Goal: Task Accomplishment & Management: Use online tool/utility

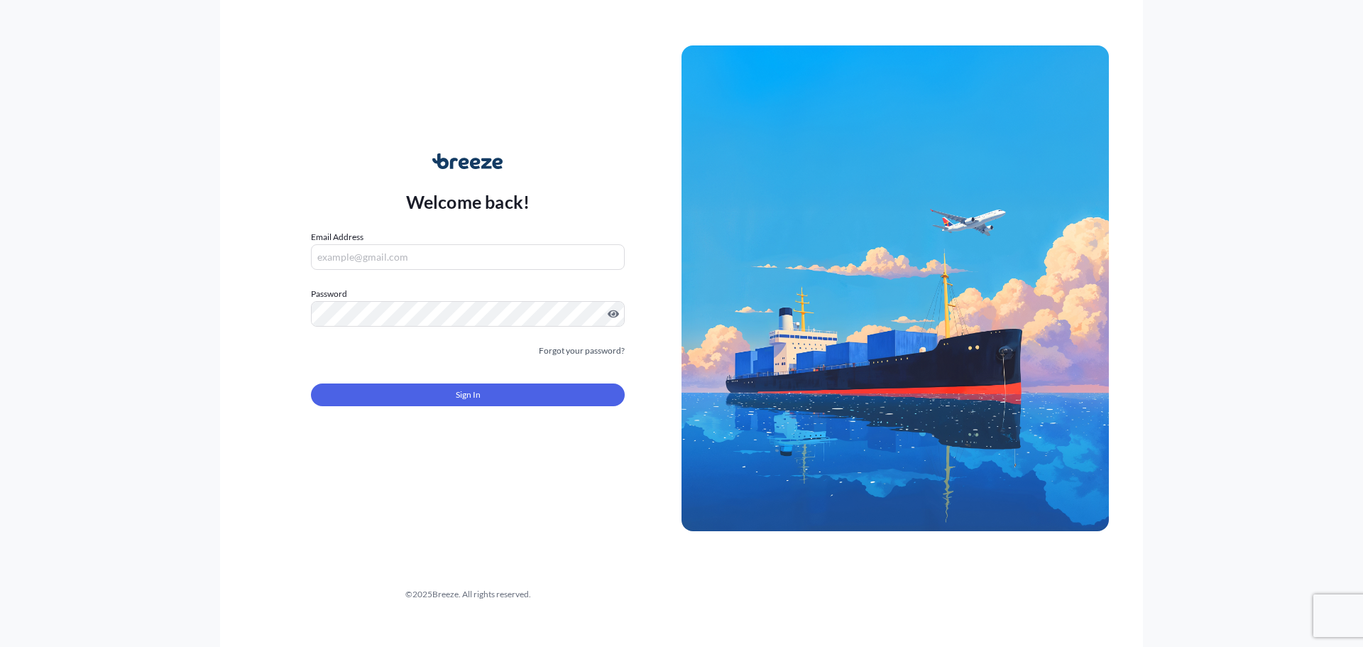
type input "[EMAIL_ADDRESS][DOMAIN_NAME]"
click at [454, 392] on button "Sign In" at bounding box center [468, 394] width 314 height 23
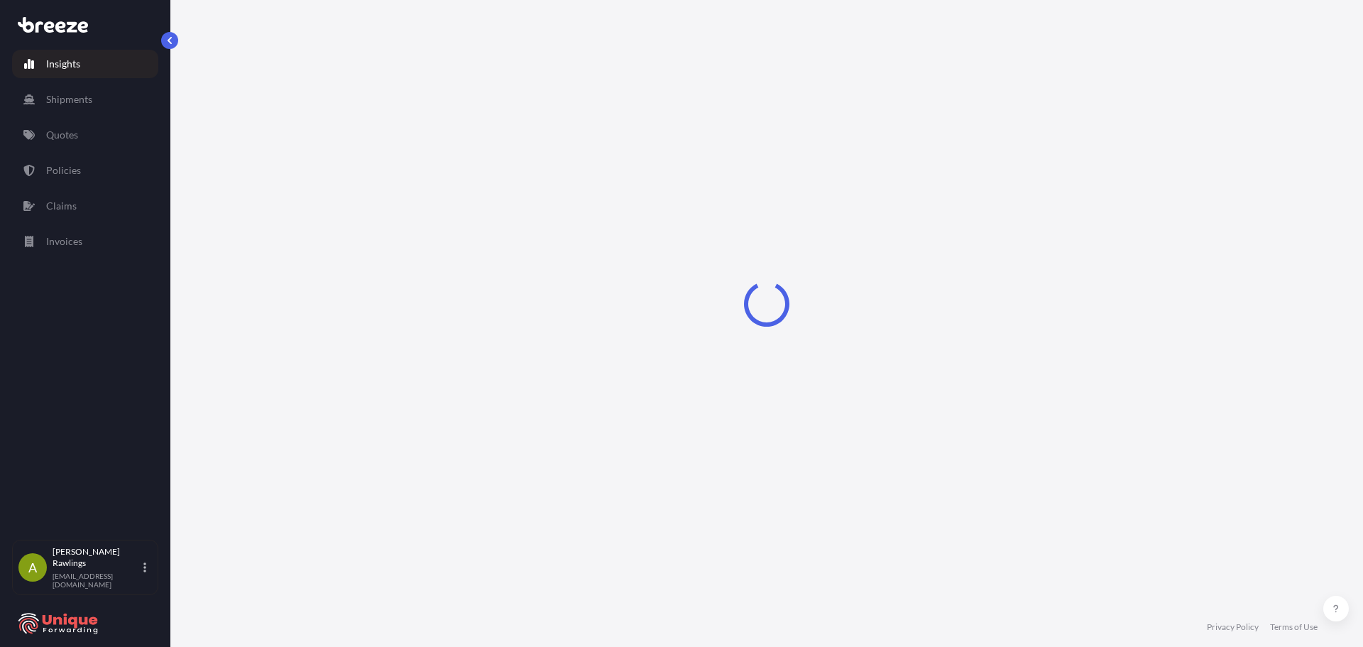
select select "2025"
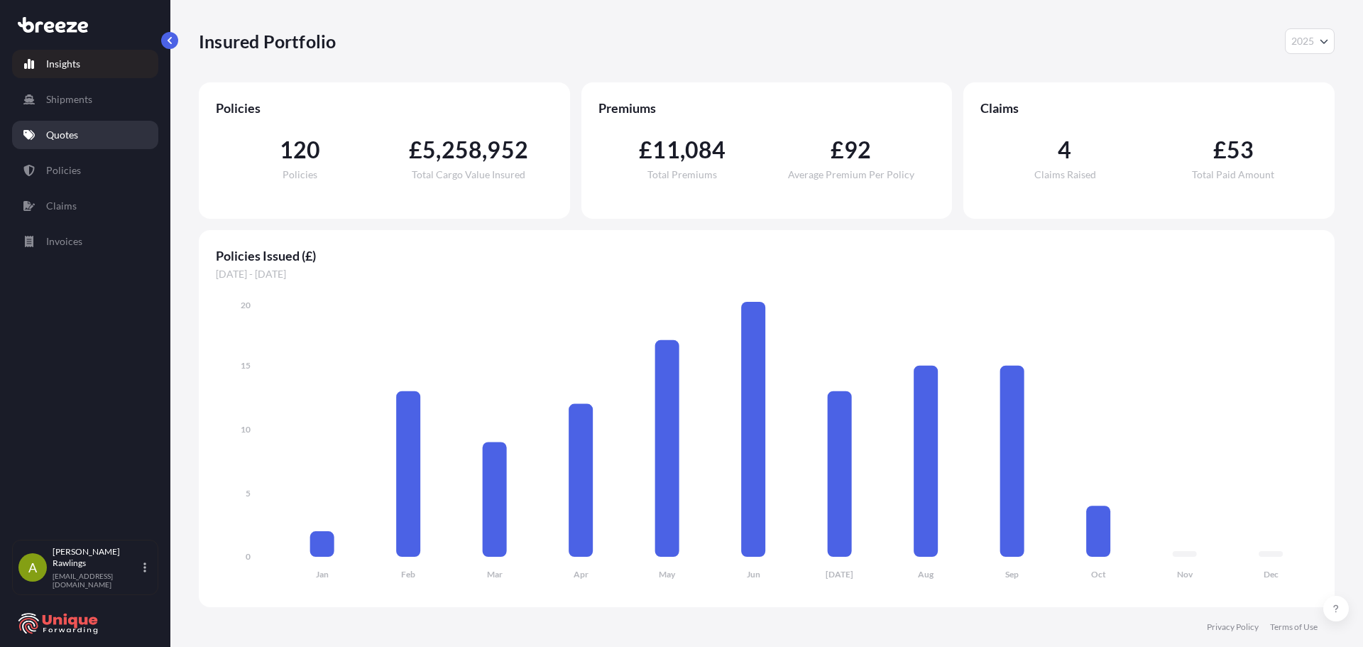
click at [70, 141] on p "Quotes" at bounding box center [62, 135] width 32 height 14
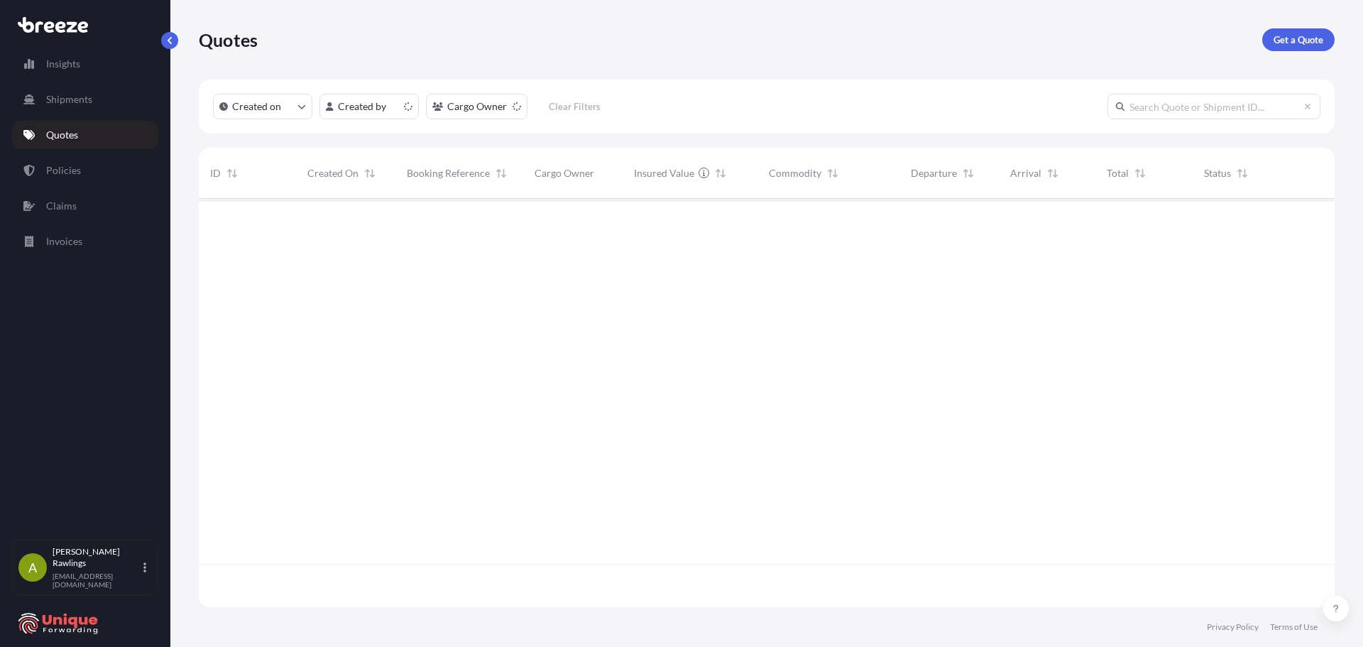
scroll to position [405, 1125]
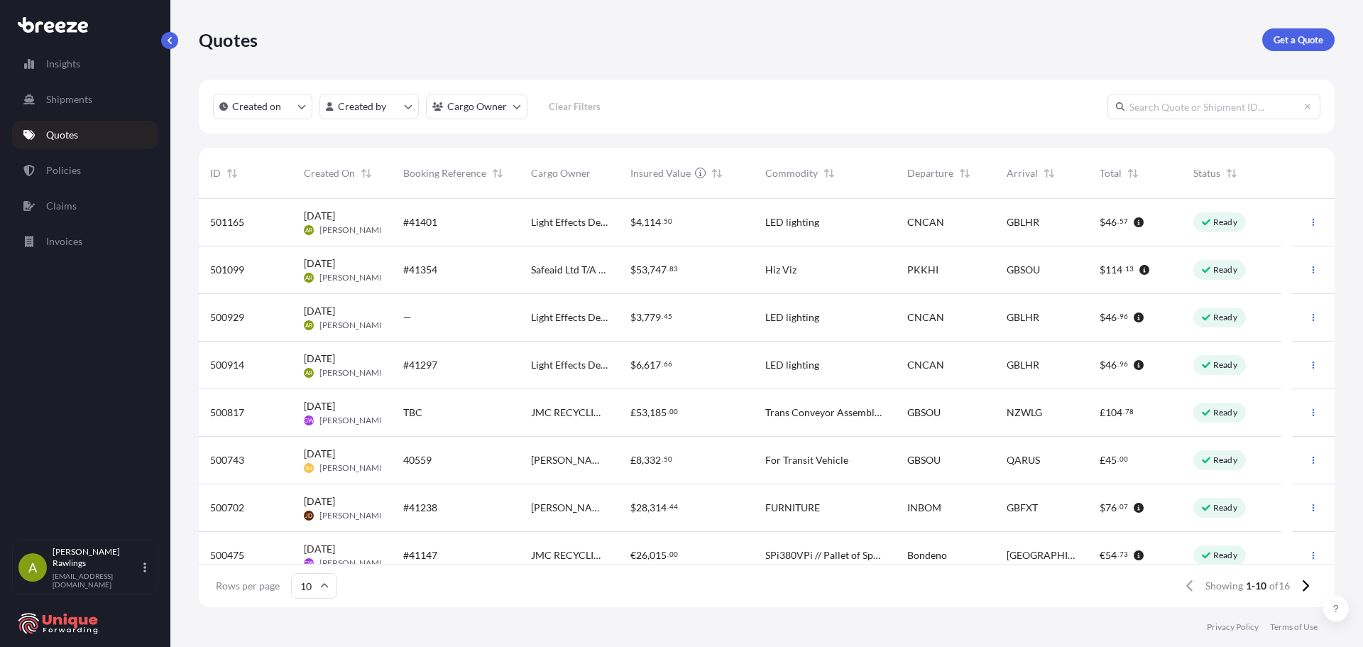
click at [471, 226] on div "#41401" at bounding box center [455, 222] width 105 height 14
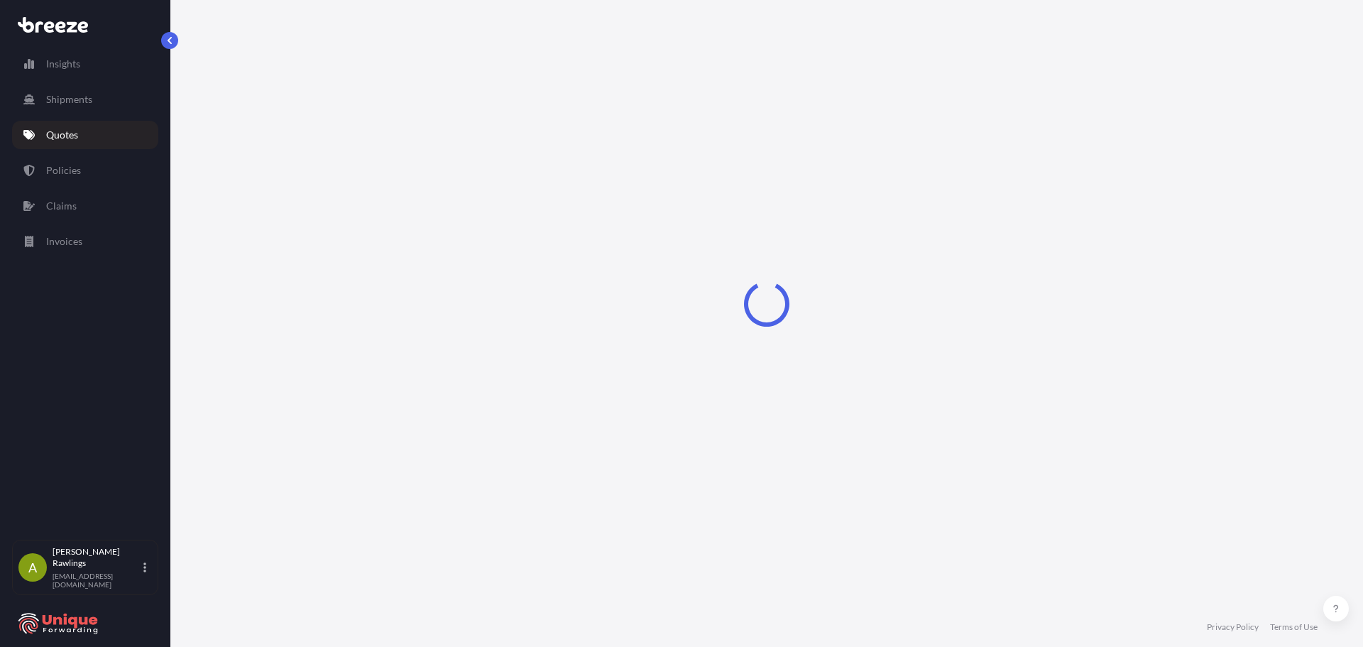
select select "Air"
select select "Road"
select select "1"
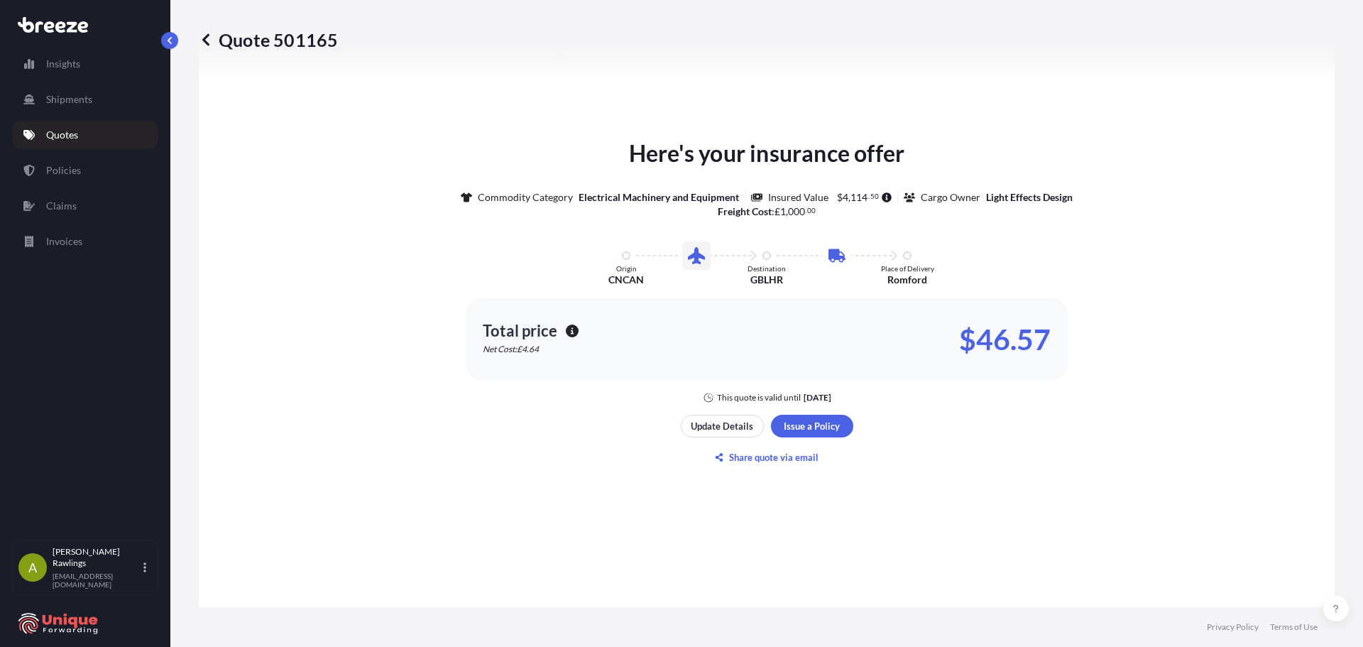
scroll to position [797, 0]
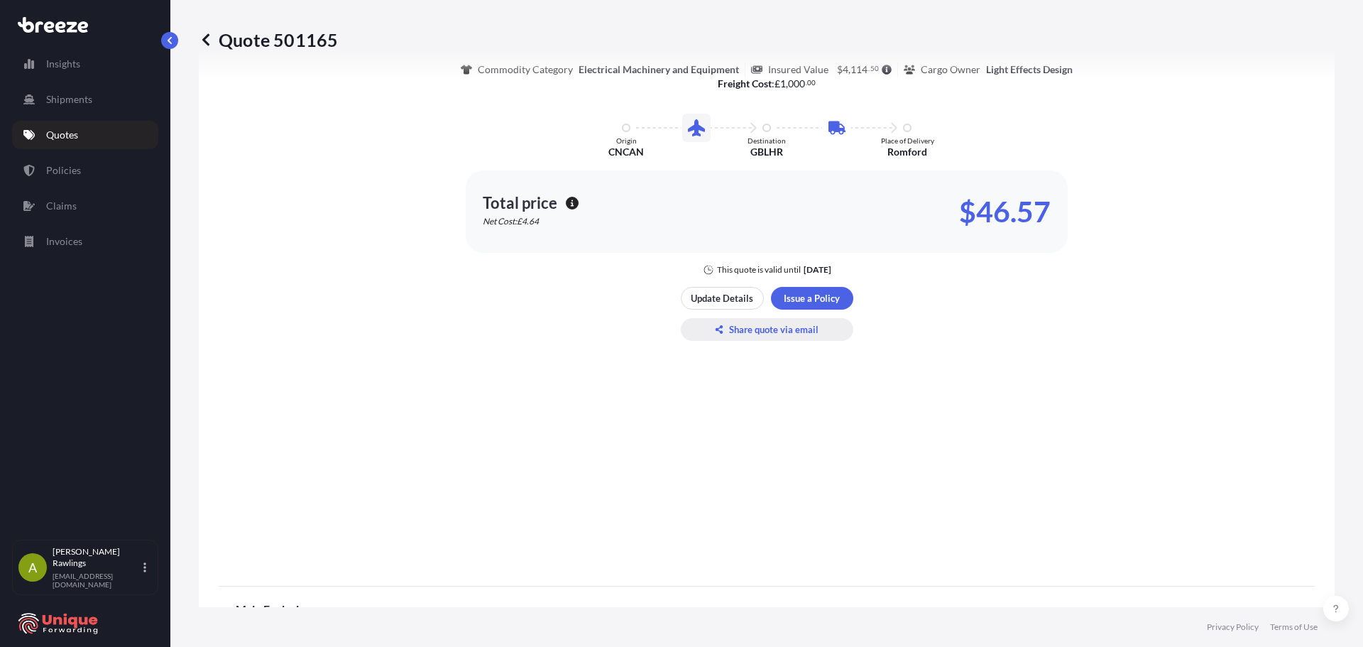
click at [770, 324] on p "Share quote via email" at bounding box center [773, 329] width 89 height 14
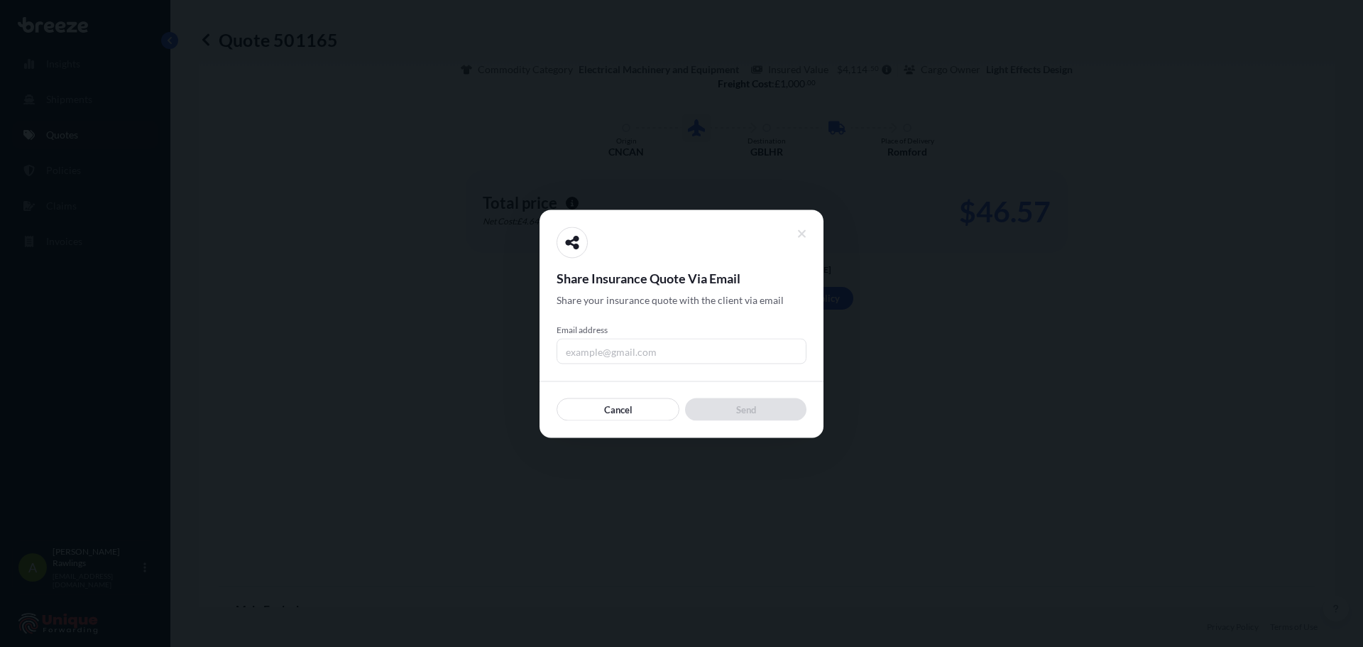
click at [603, 350] on input "Email address" at bounding box center [682, 351] width 250 height 26
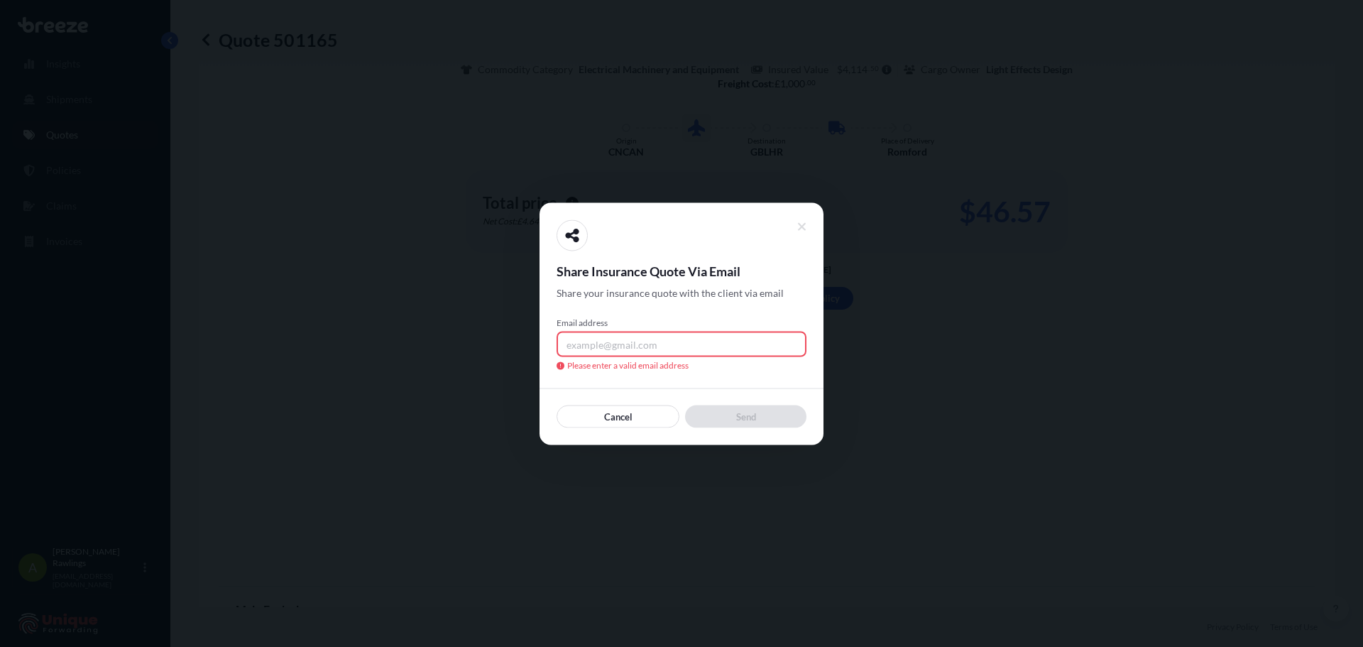
click at [593, 343] on input "Email address" at bounding box center [682, 344] width 250 height 26
paste input "Arawlings@uniqueforwarding.com"
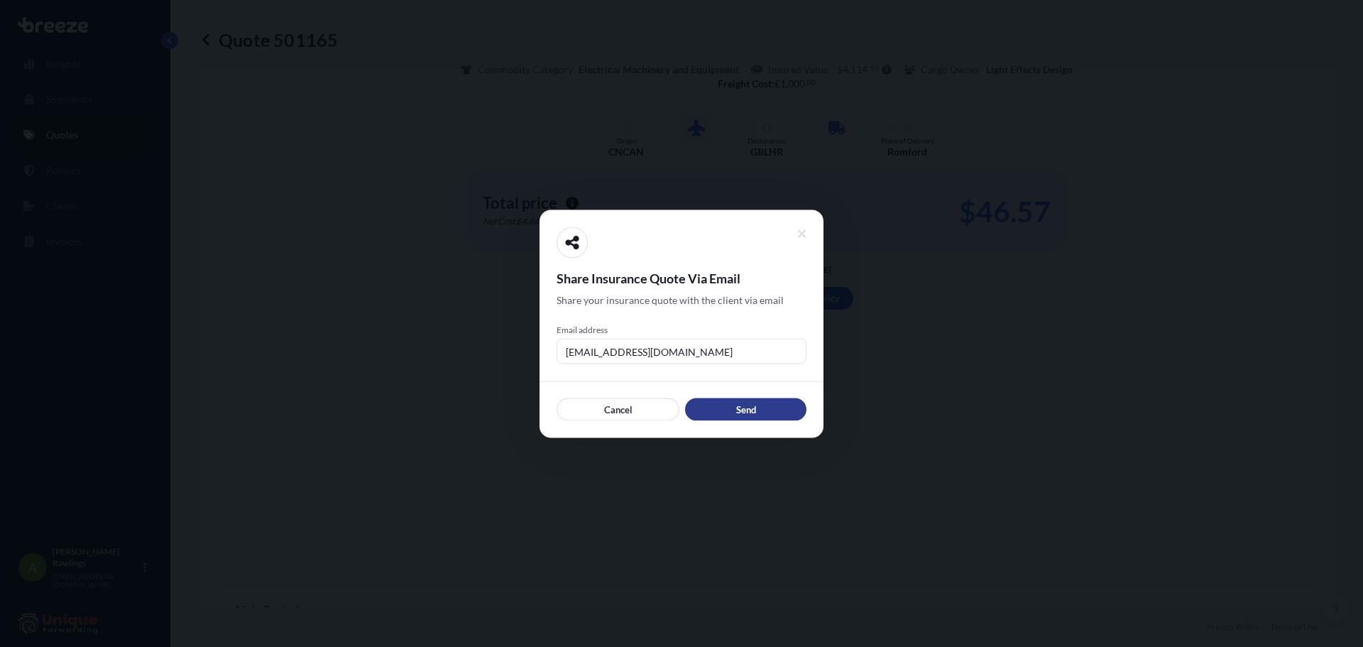
type input "Arawlings@uniqueforwarding.com"
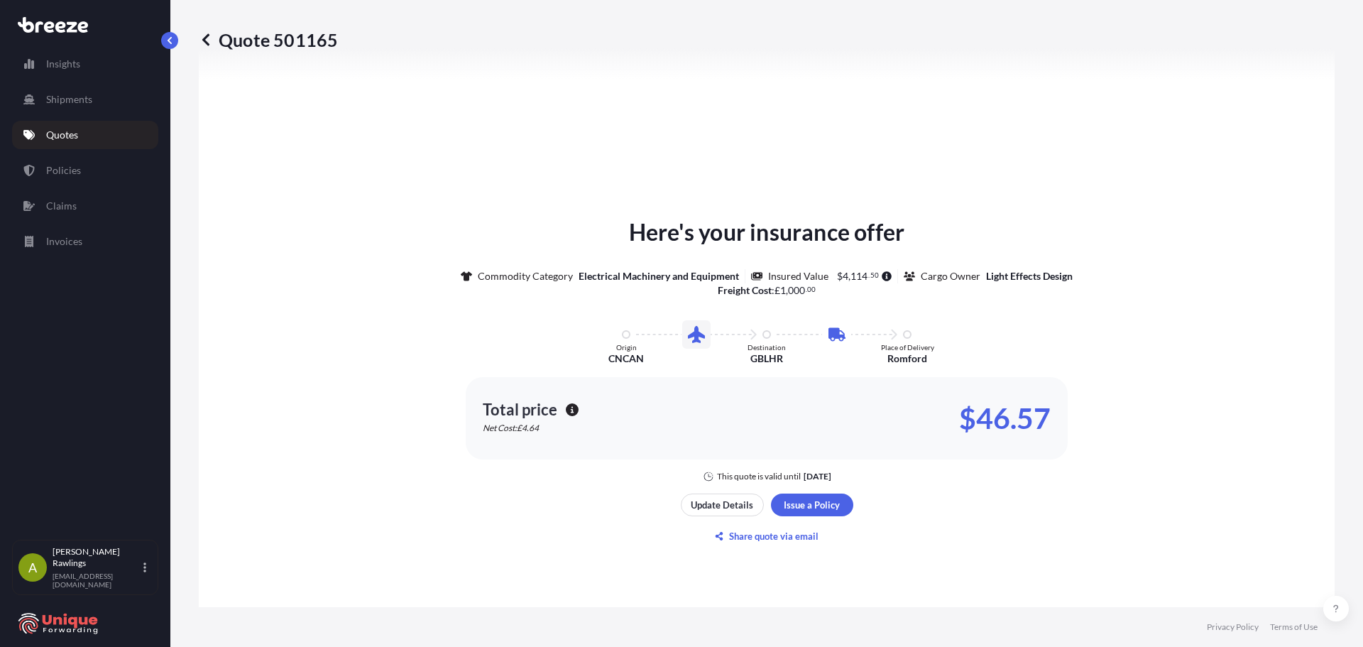
scroll to position [726, 0]
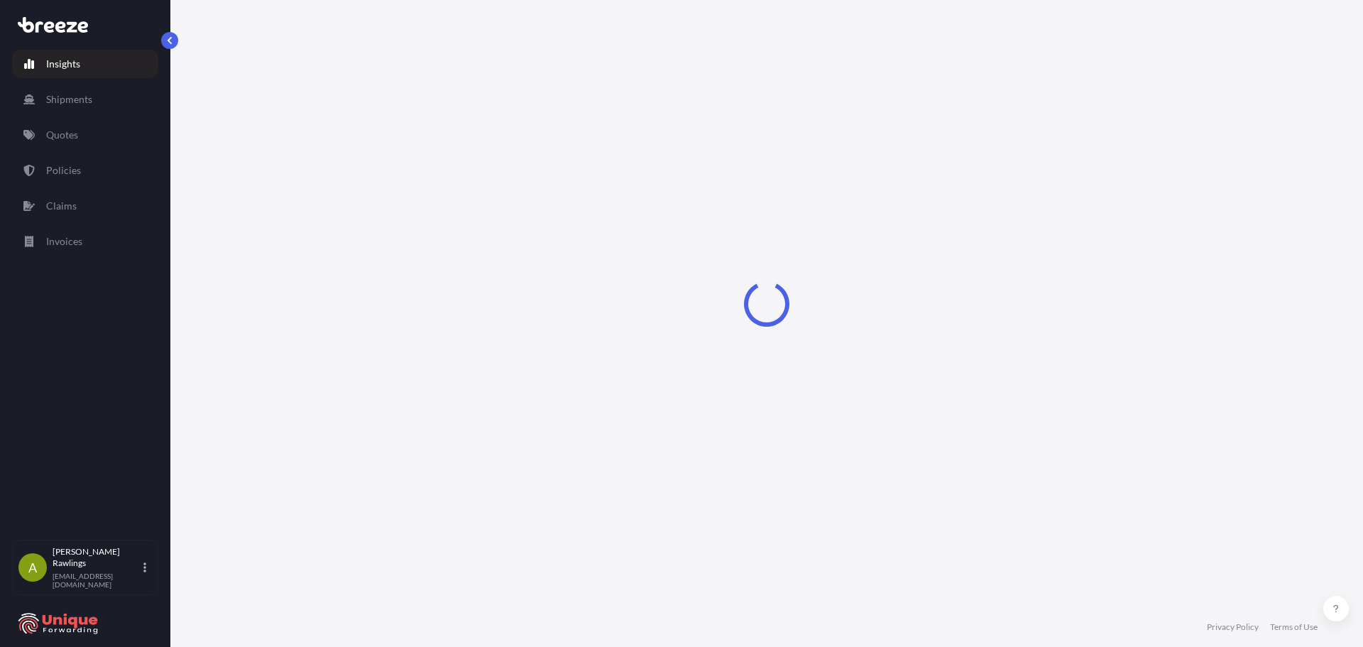
select select "2025"
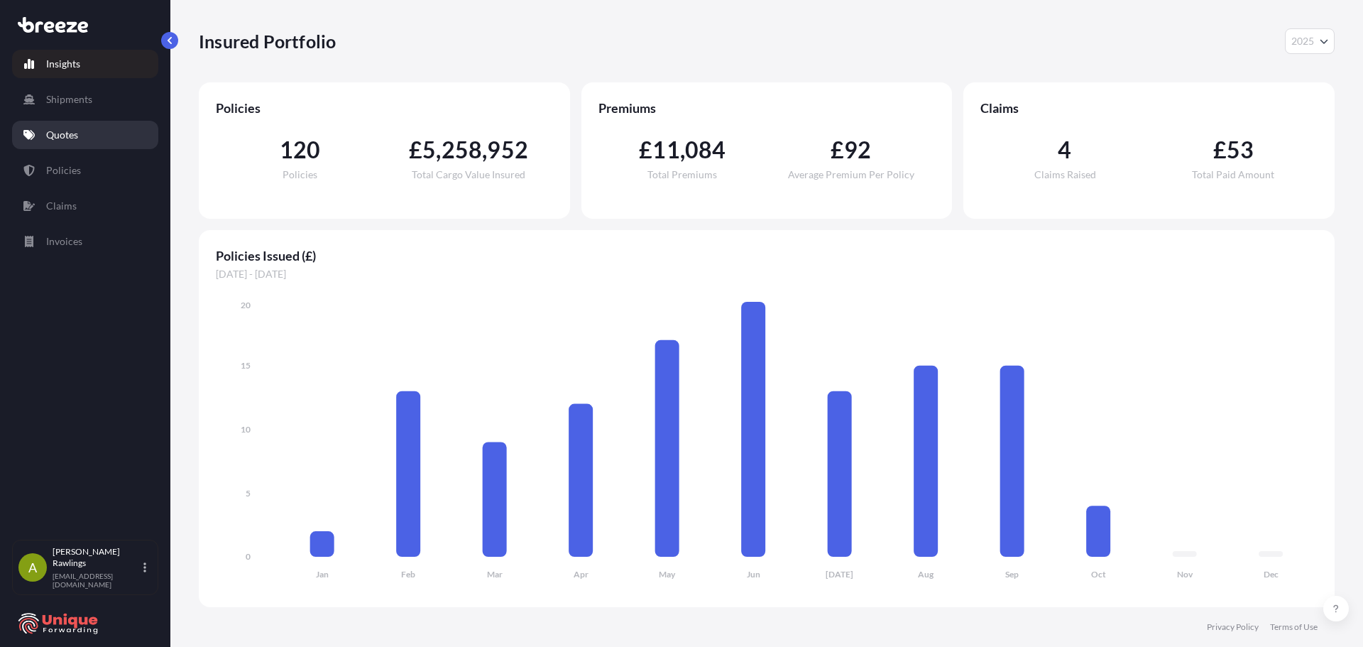
click at [65, 126] on link "Quotes" at bounding box center [85, 135] width 146 height 28
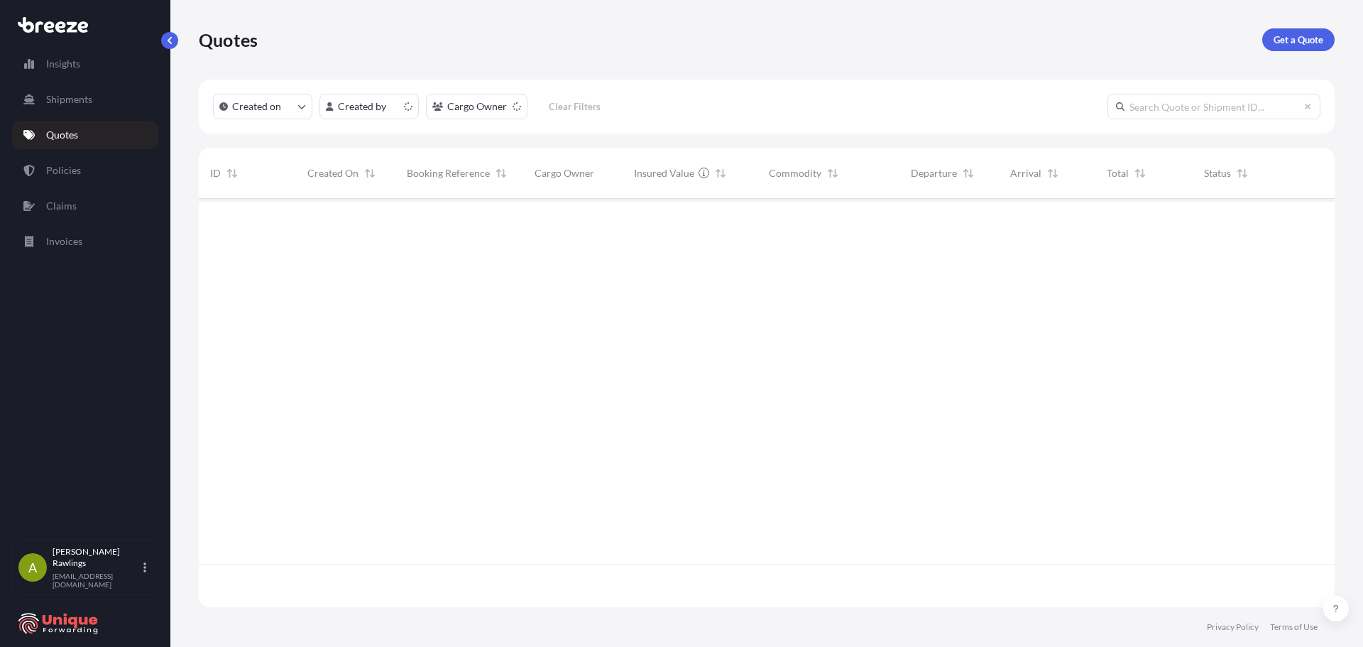
scroll to position [405, 1125]
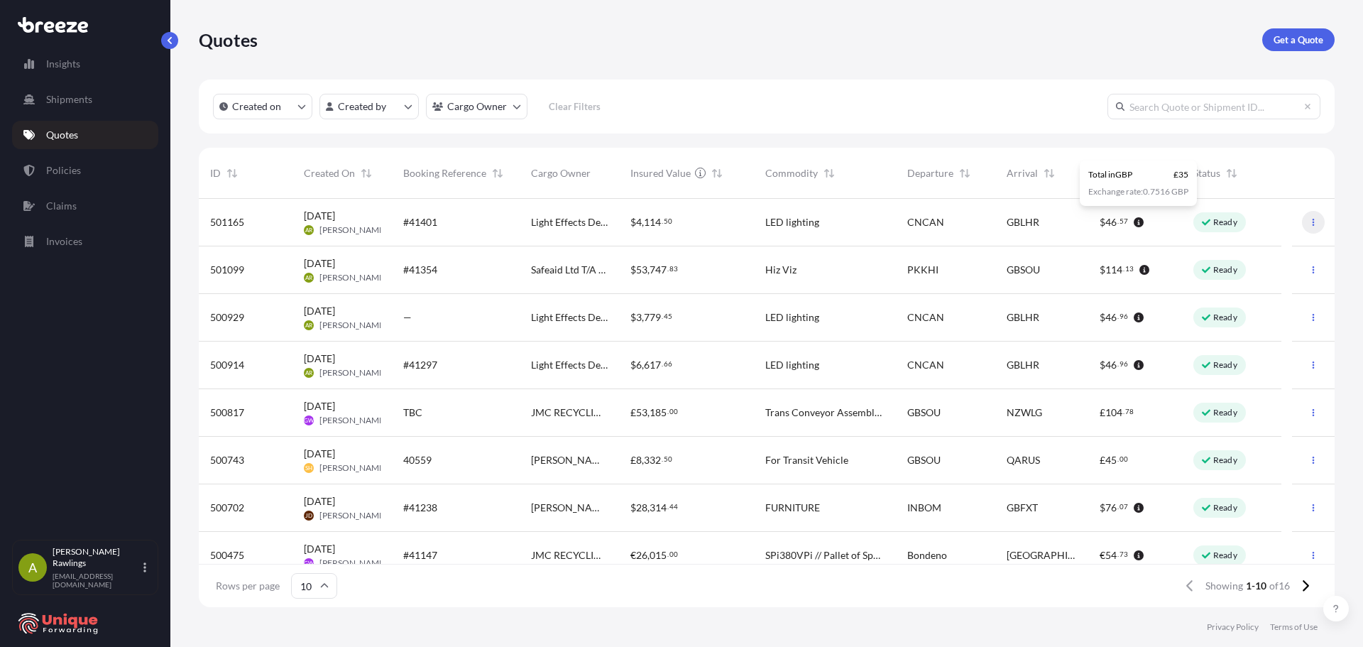
click at [1305, 227] on button "button" at bounding box center [1313, 222] width 23 height 23
click at [1257, 248] on p "Duplicate quote" at bounding box center [1246, 250] width 71 height 14
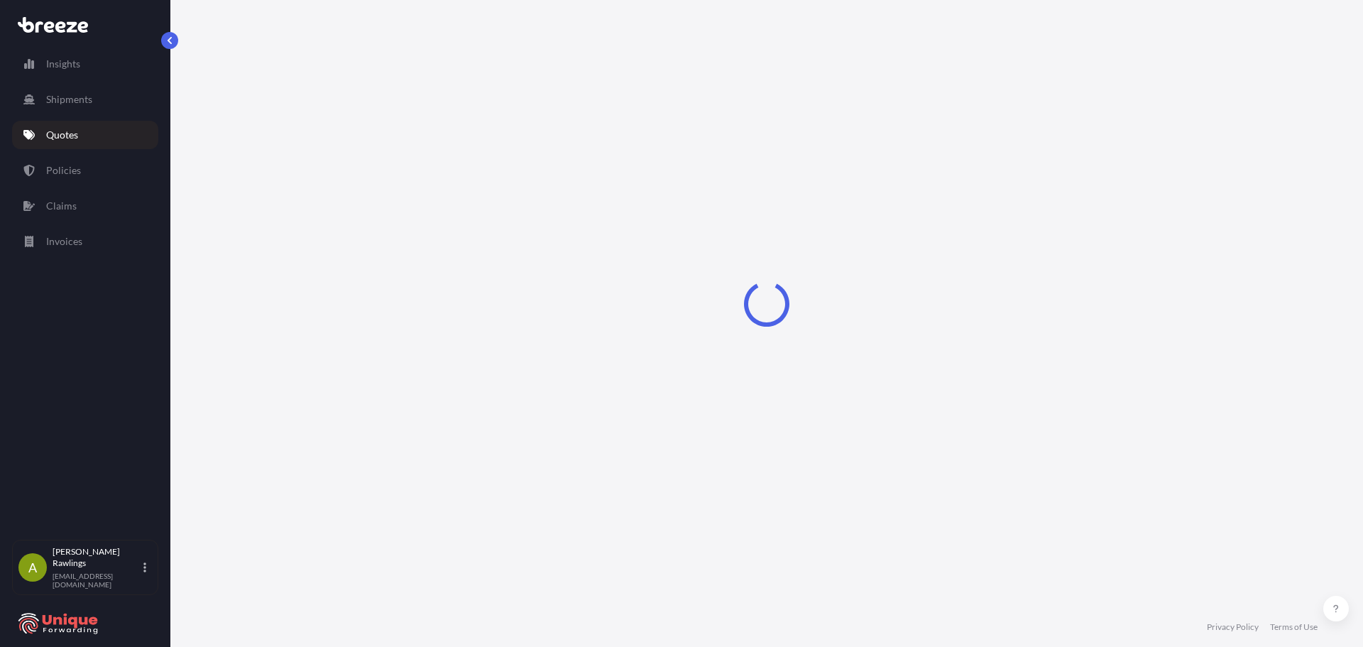
select select "Air"
select select "Road"
select select "1"
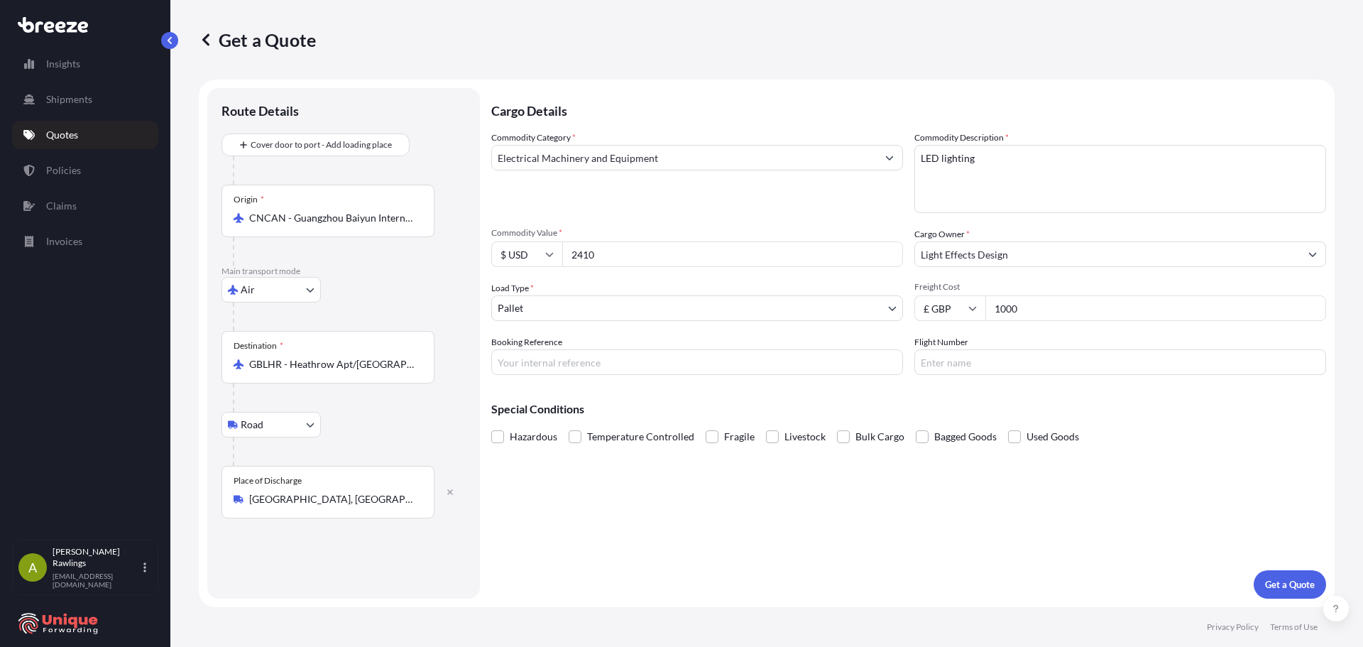
drag, startPoint x: 626, startPoint y: 259, endPoint x: 547, endPoint y: 262, distance: 79.6
click at [551, 261] on div "$ USD 2410" at bounding box center [697, 254] width 412 height 26
type input "4500"
drag, startPoint x: 1083, startPoint y: 305, endPoint x: 864, endPoint y: 305, distance: 218.6
click at [864, 305] on div "Commodity Category * Electrical Machinery and Equipment Commodity Description *…" at bounding box center [908, 253] width 835 height 244
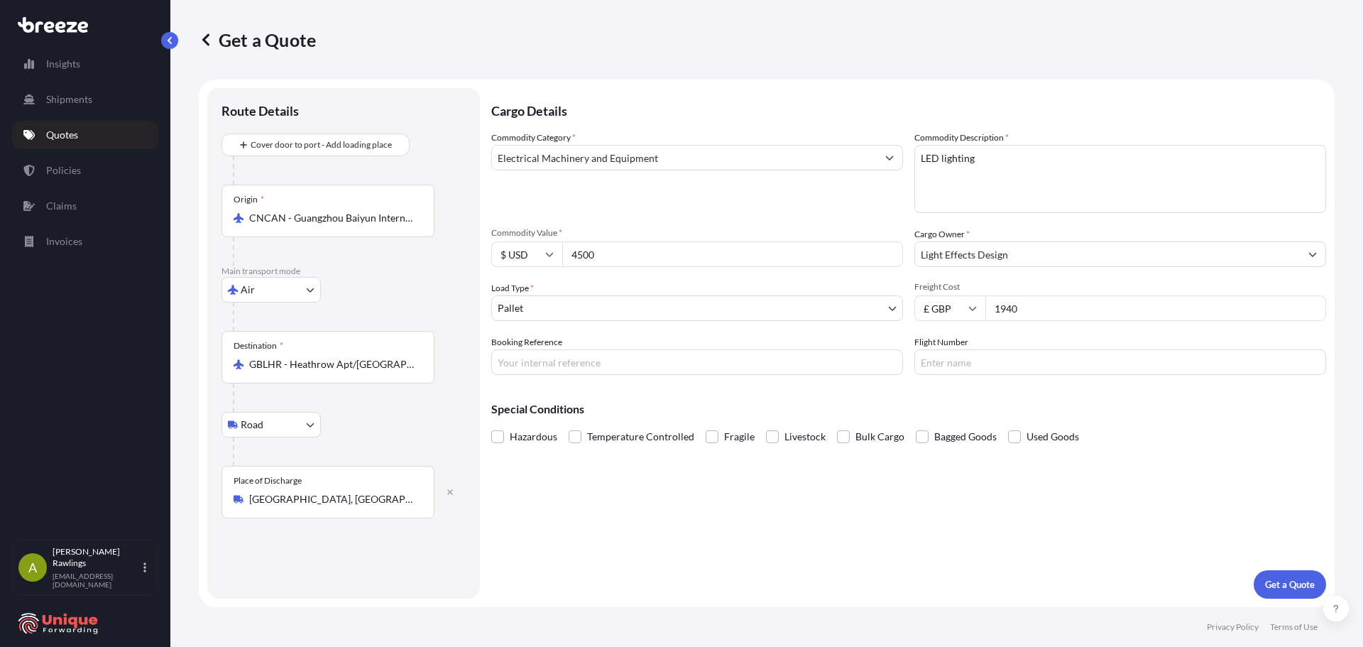
type input "1940"
click at [569, 365] on input "Booking Reference" at bounding box center [697, 362] width 412 height 26
paste input "#41432"
type input "#41432"
click at [385, 216] on input "CNCAN - Guangzhou Baiyun International Apt, [GEOGRAPHIC_DATA]" at bounding box center [333, 218] width 168 height 14
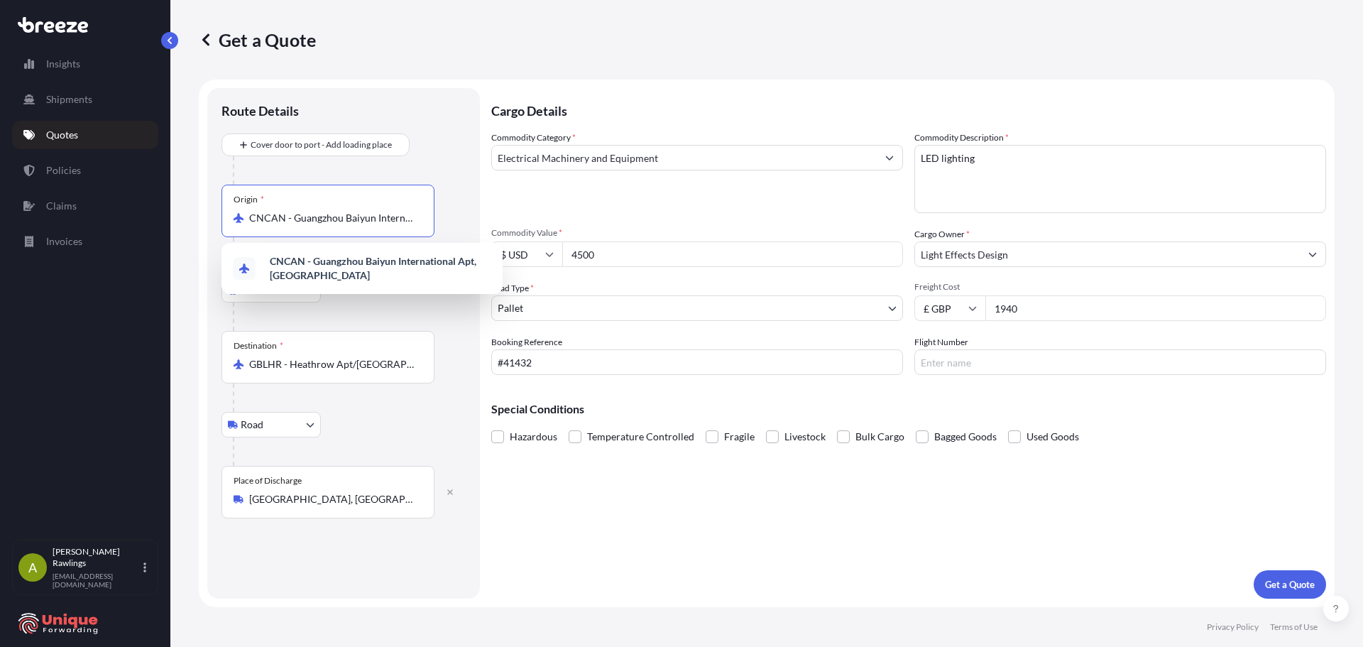
click at [391, 213] on input "CNCAN - Guangzhou Baiyun International Apt, [GEOGRAPHIC_DATA]" at bounding box center [333, 218] width 168 height 14
paste input "Nanjing Lukou"
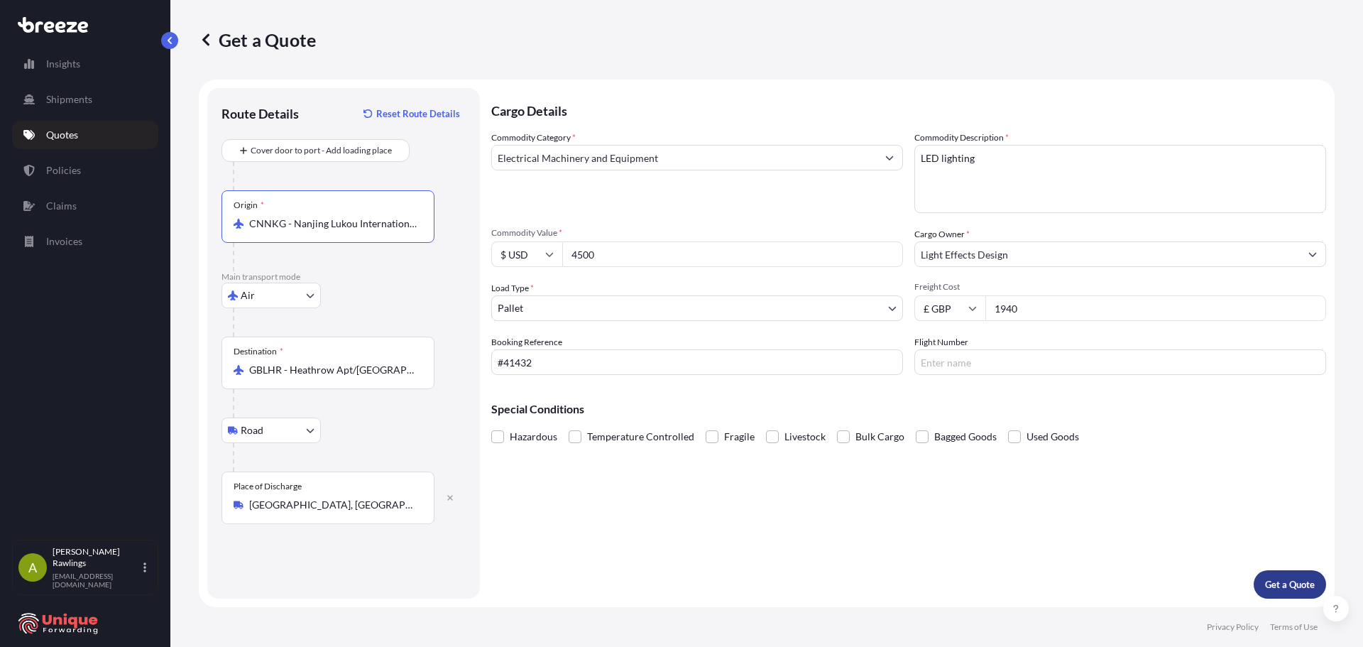
type input "CNNKG - Nanjing Lukou International Apt, [GEOGRAPHIC_DATA]"
click at [1291, 579] on p "Get a Quote" at bounding box center [1290, 584] width 50 height 14
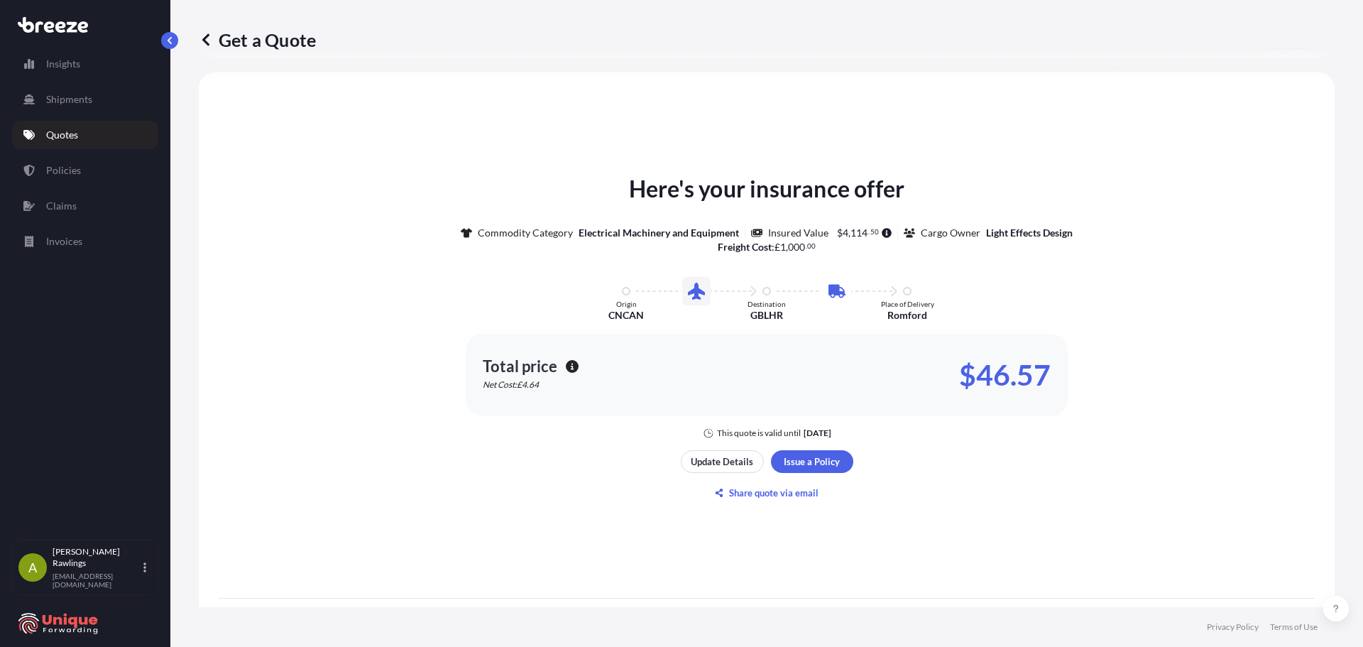
scroll to position [630, 0]
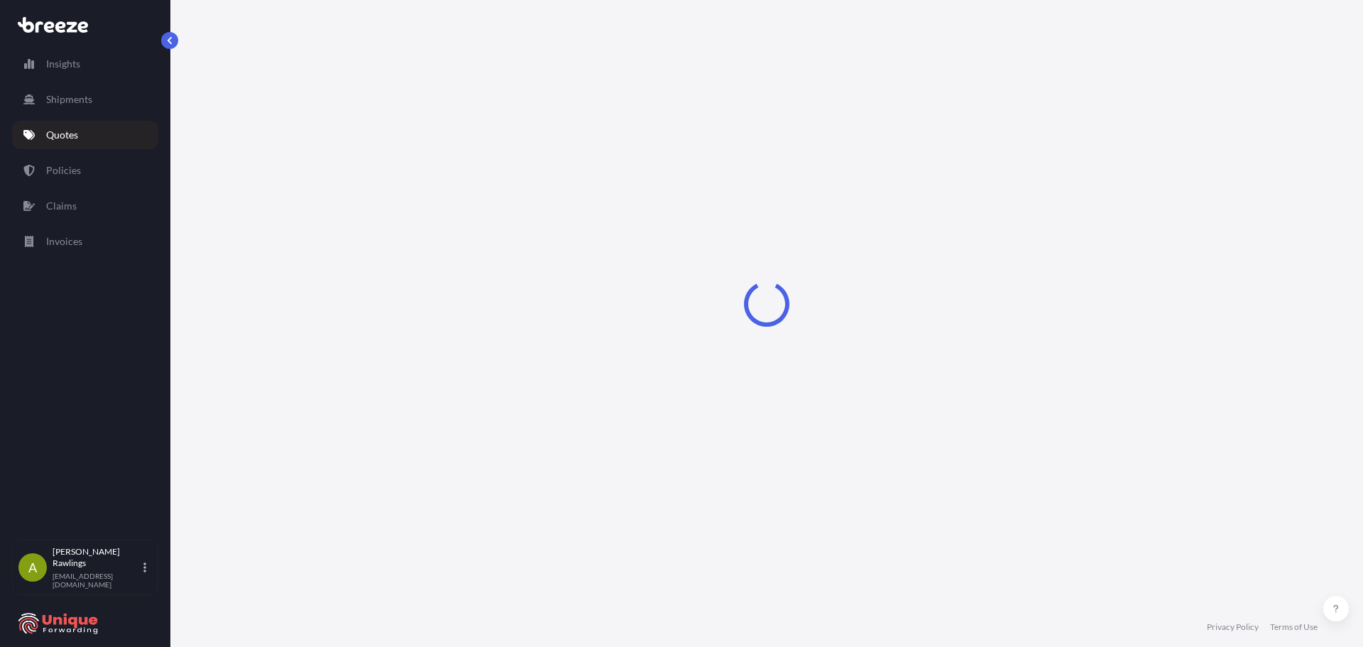
select select "Air"
select select "Road"
select select "1"
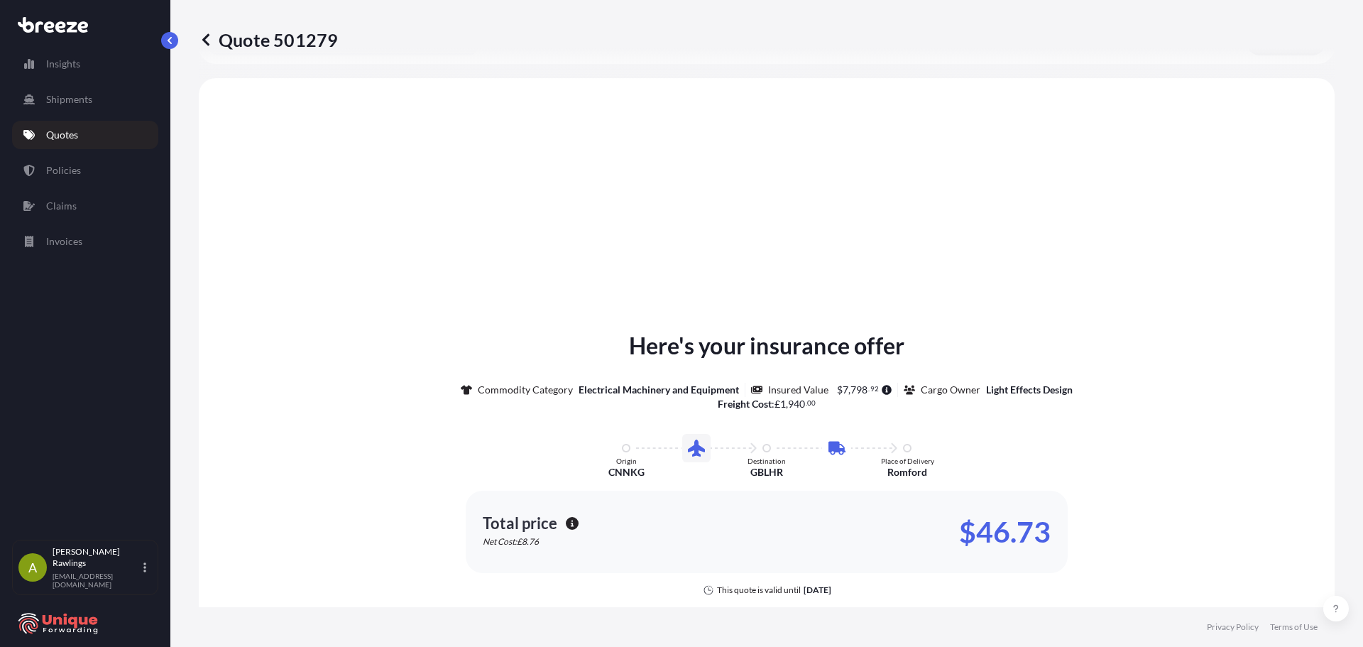
scroll to position [484, 0]
